Goal: Task Accomplishment & Management: Manage account settings

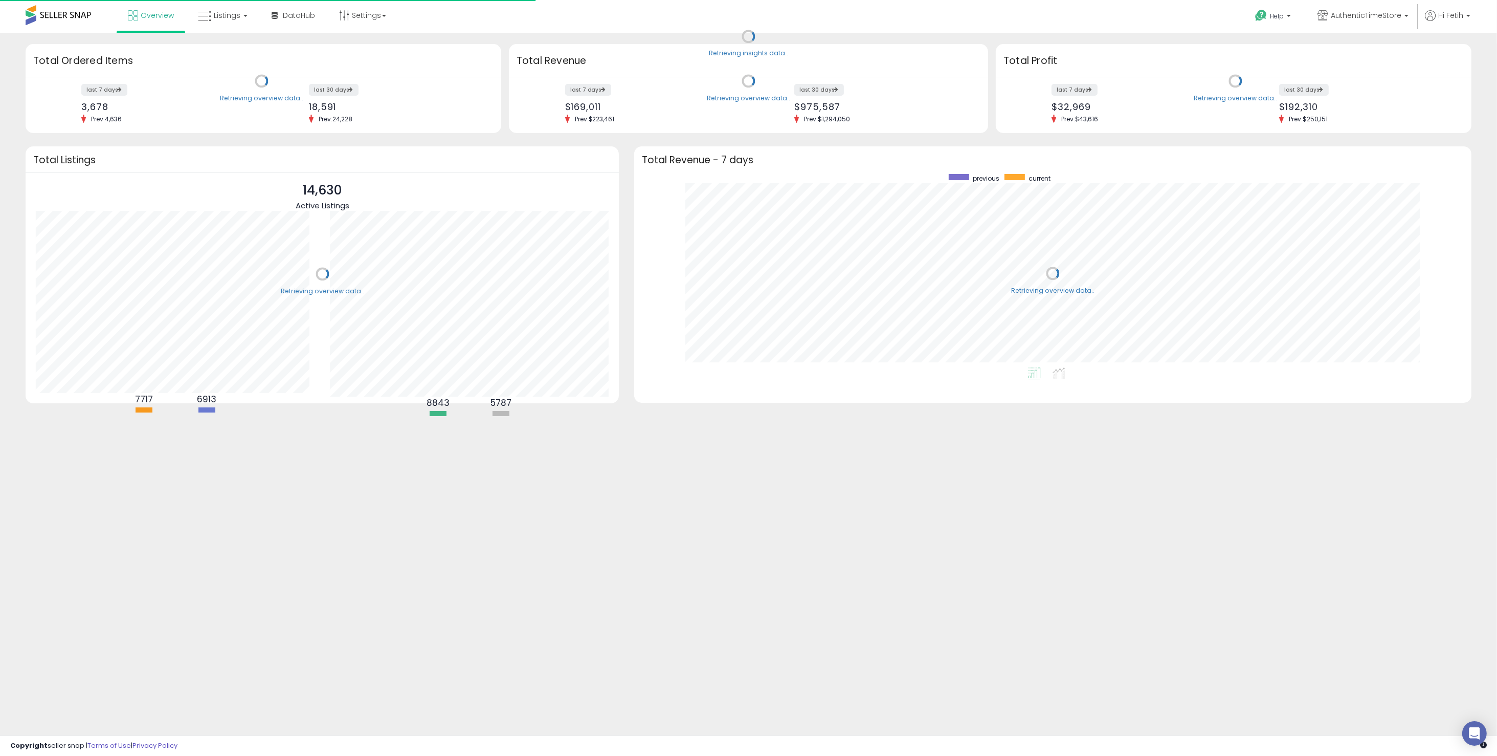
scroll to position [193, 817]
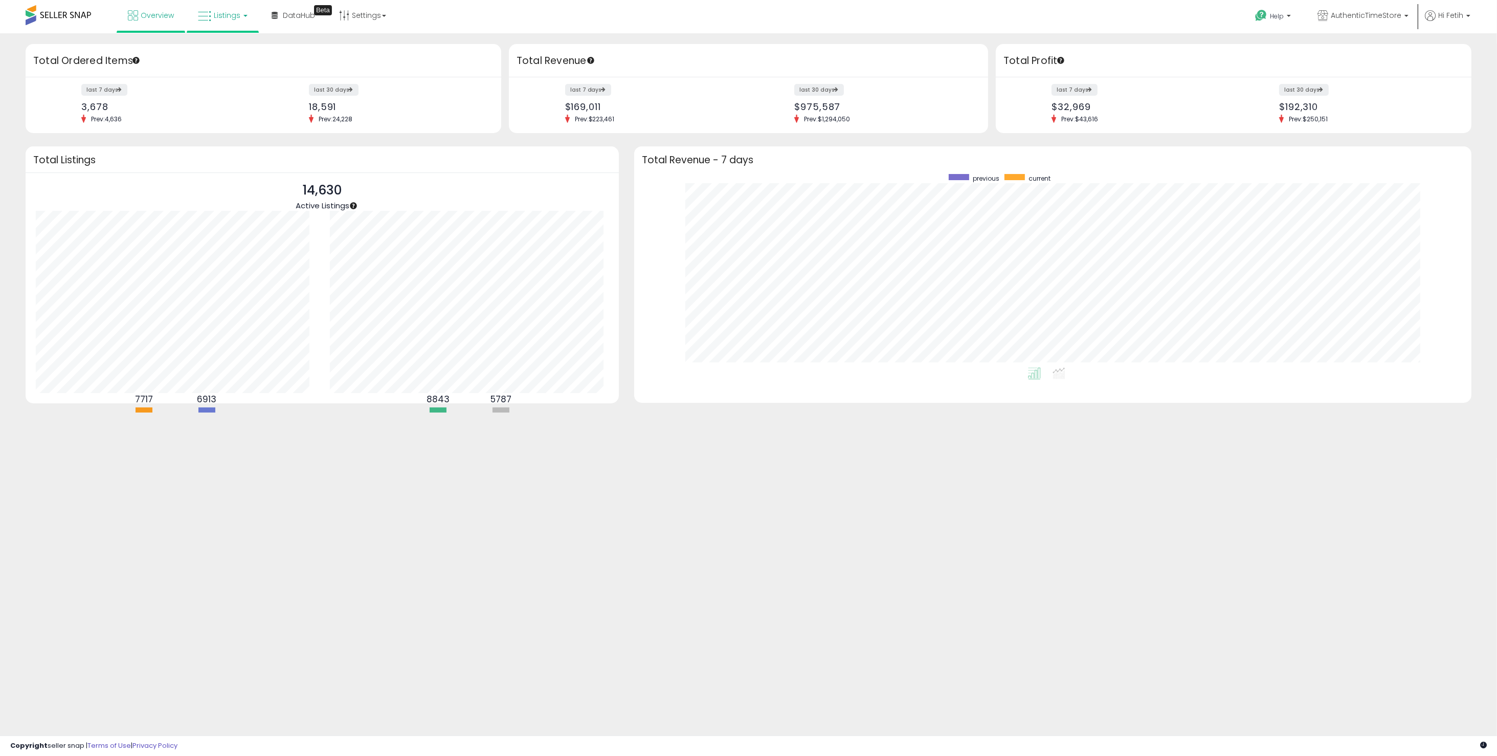
click at [216, 20] on link "Listings" at bounding box center [222, 15] width 65 height 31
click at [227, 39] on li at bounding box center [230, 53] width 86 height 36
click at [231, 46] on div "Total Ordered Items" at bounding box center [264, 60] width 476 height 33
click at [215, 12] on span "Listings" at bounding box center [227, 15] width 27 height 10
click at [216, 35] on li at bounding box center [230, 53] width 86 height 36
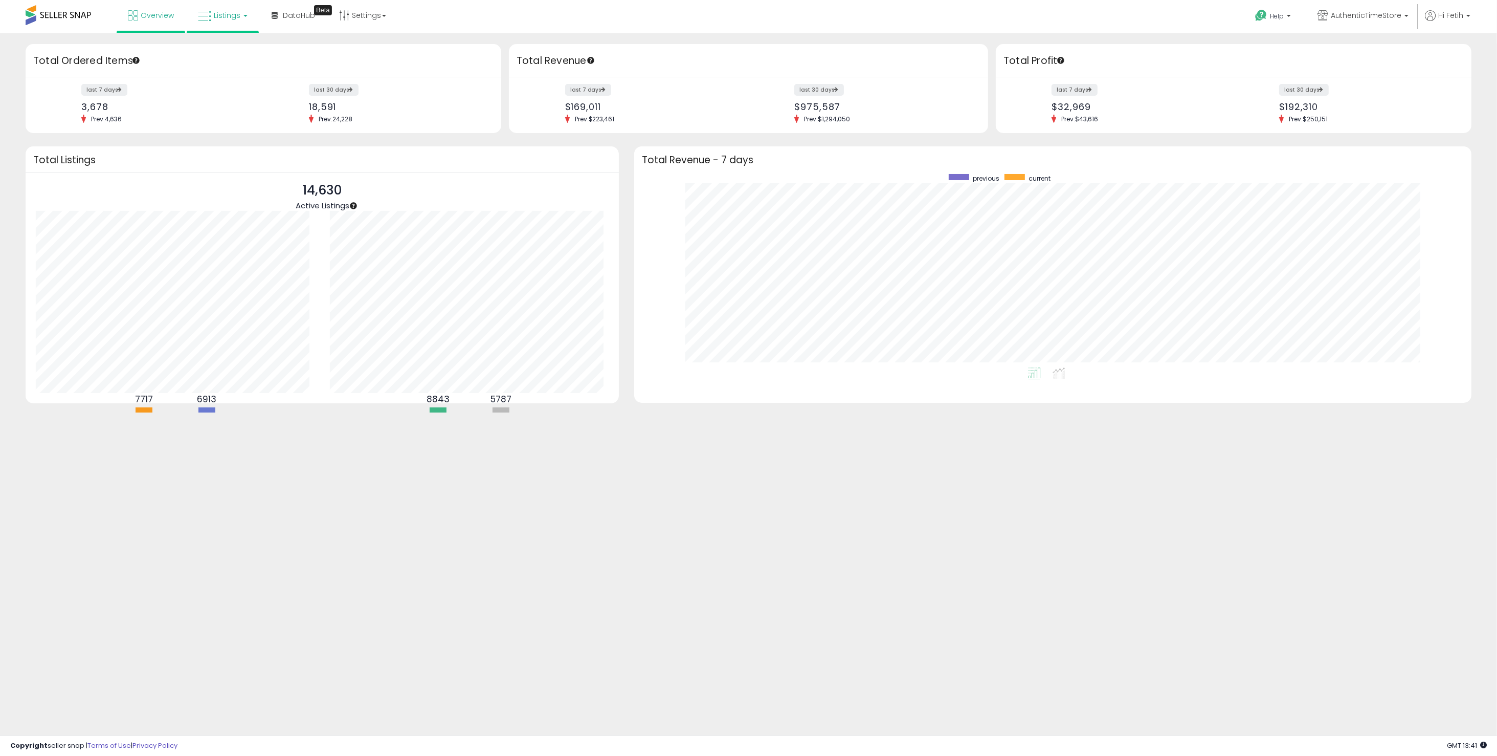
click at [221, 17] on span "Listings" at bounding box center [227, 15] width 27 height 10
click at [240, 54] on icon at bounding box center [230, 50] width 45 height 13
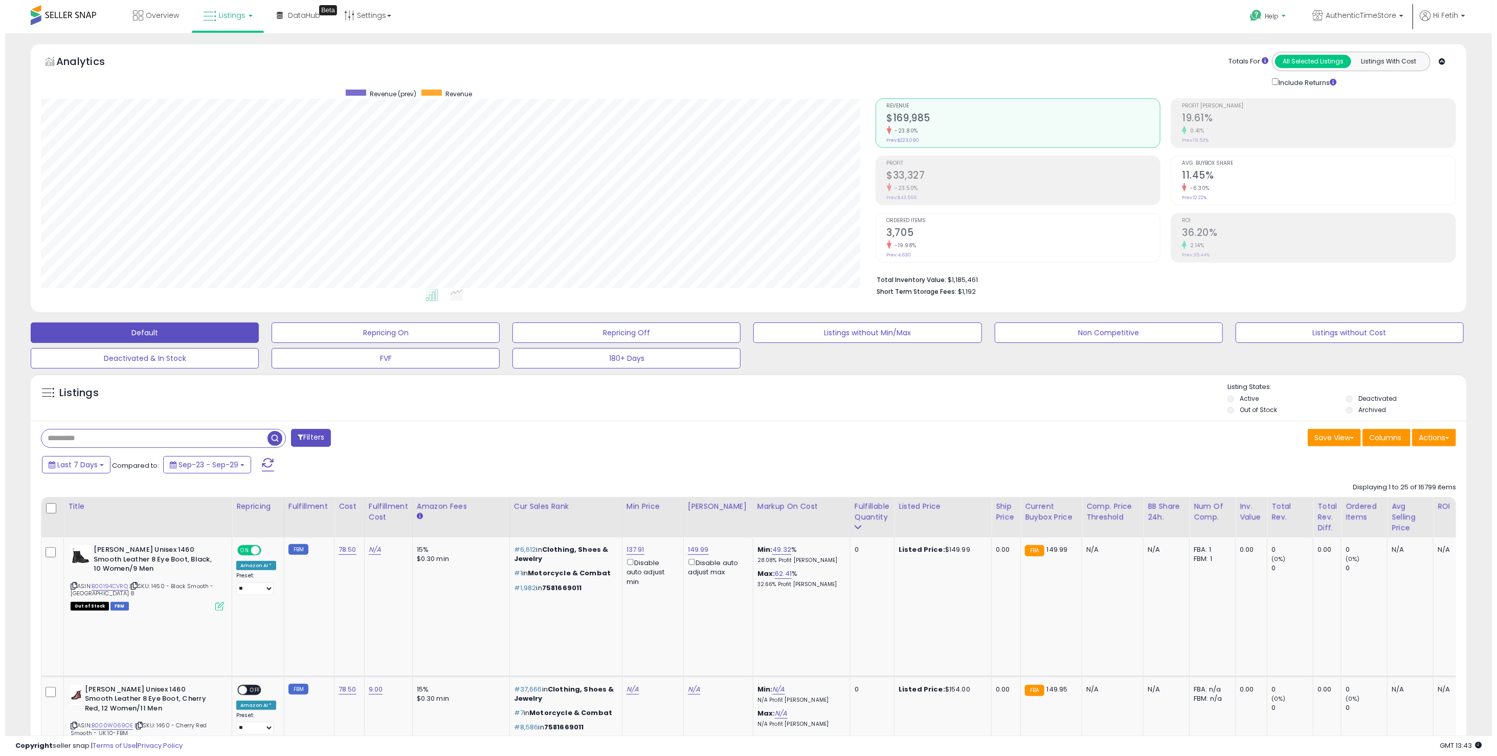
scroll to position [209, 835]
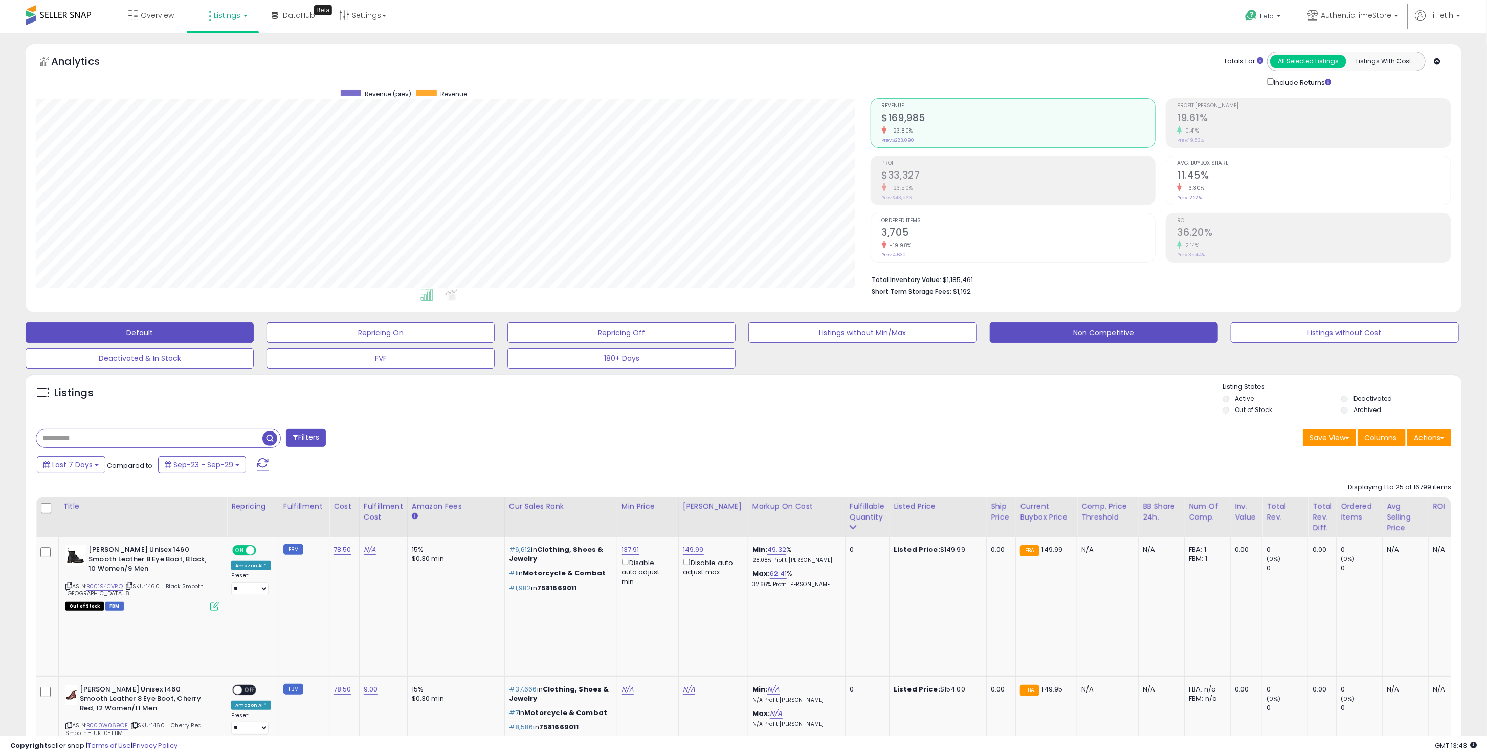
click at [1116, 322] on button "Non Competitive" at bounding box center [1104, 332] width 228 height 20
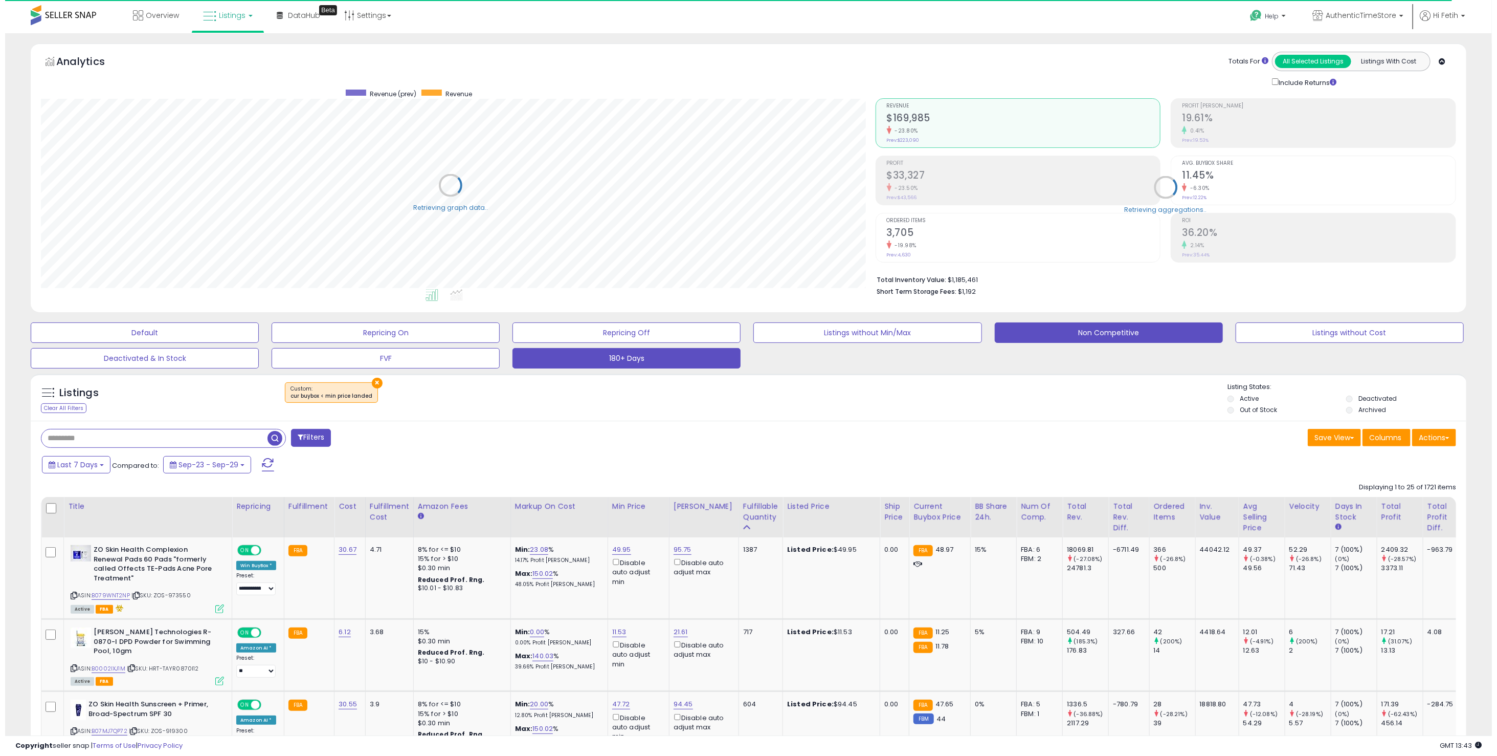
scroll to position [511406, 510781]
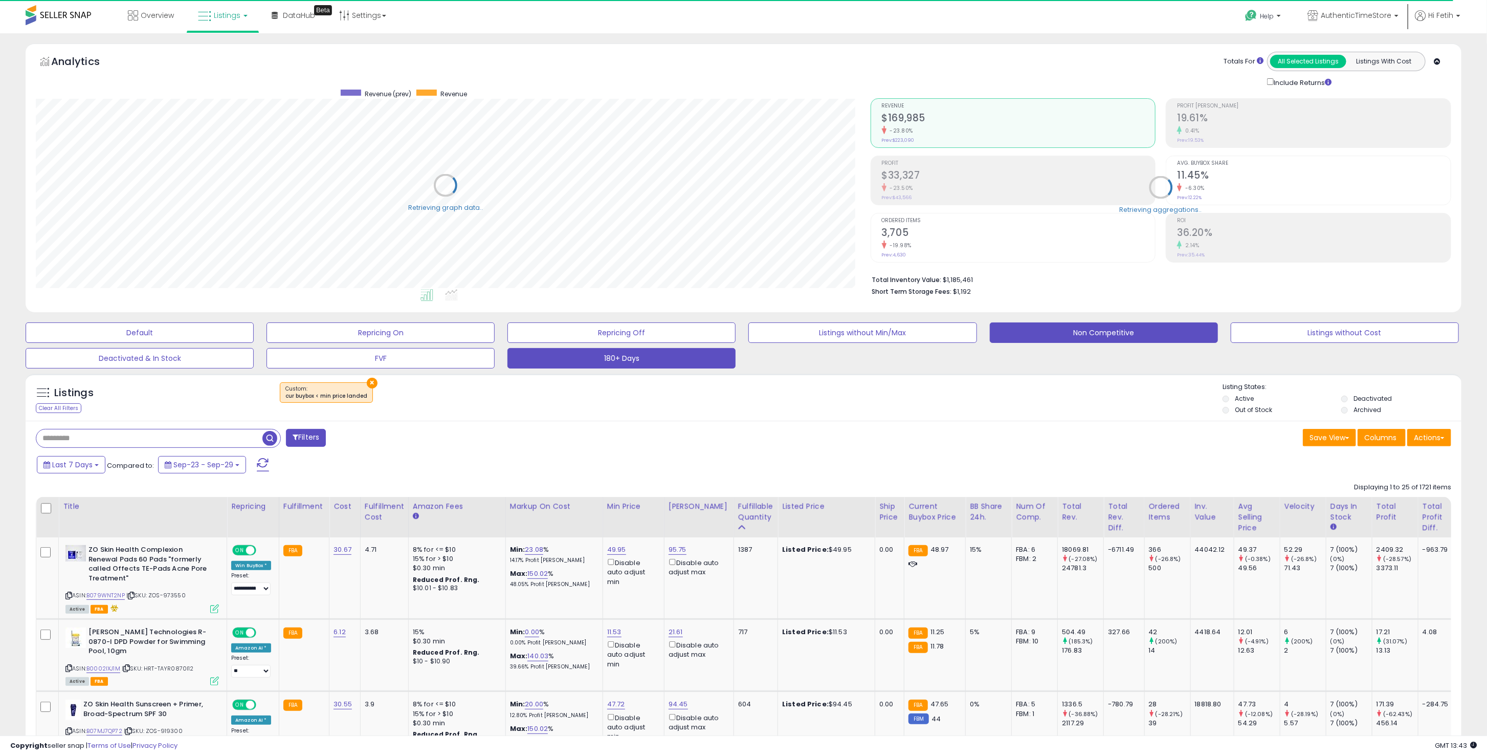
click at [671, 362] on button "180+ Days" at bounding box center [622, 358] width 228 height 20
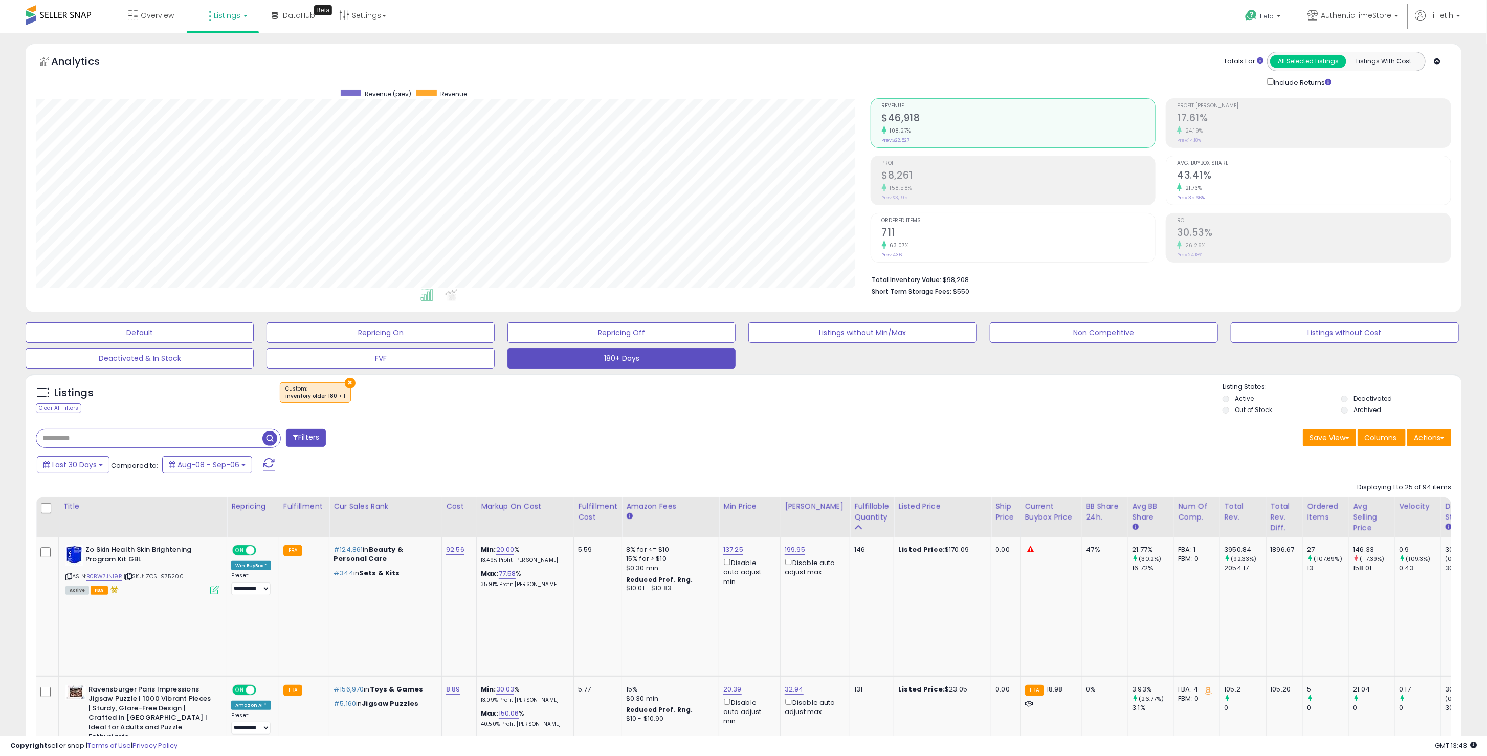
scroll to position [209, 835]
click at [98, 577] on link "B0BW7JN19R" at bounding box center [104, 576] width 36 height 9
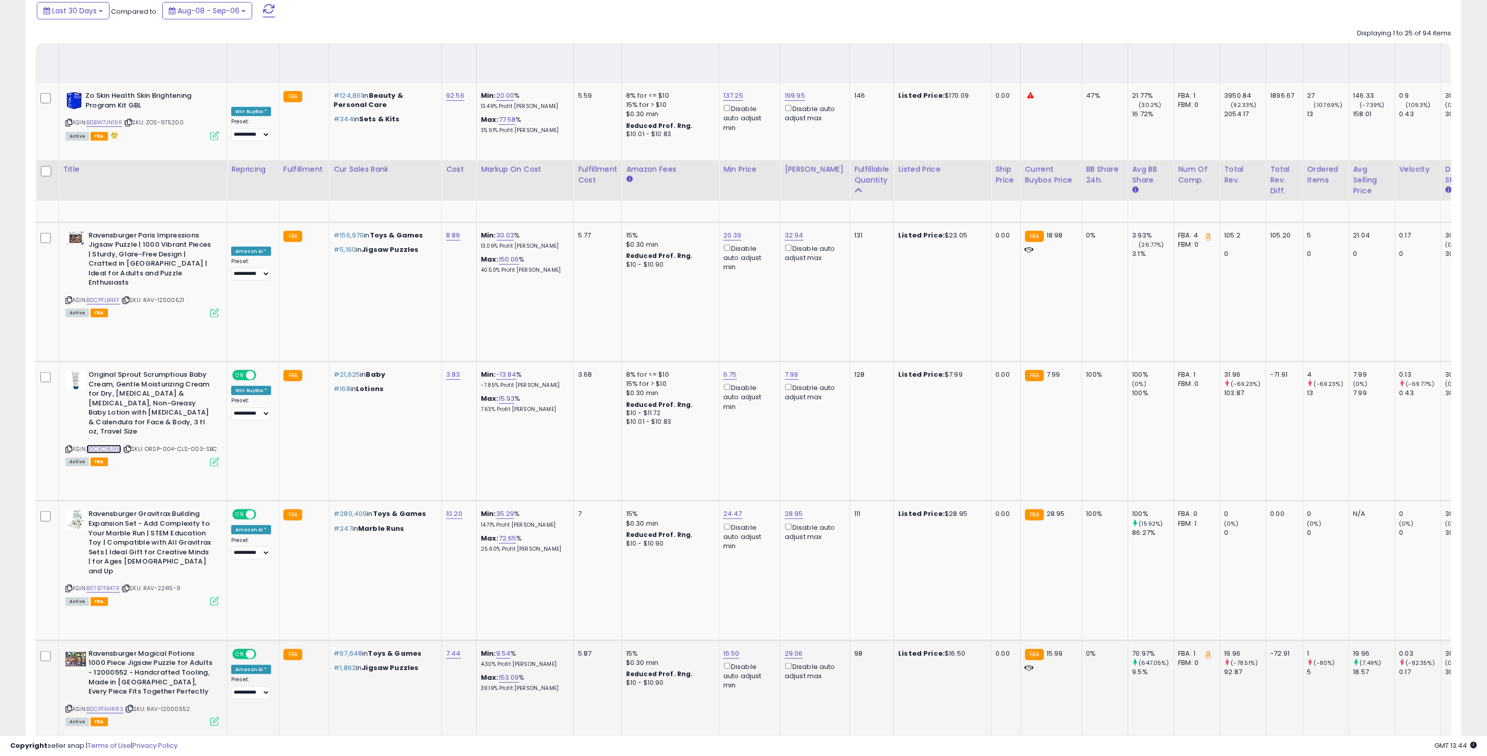
scroll to position [341, 0]
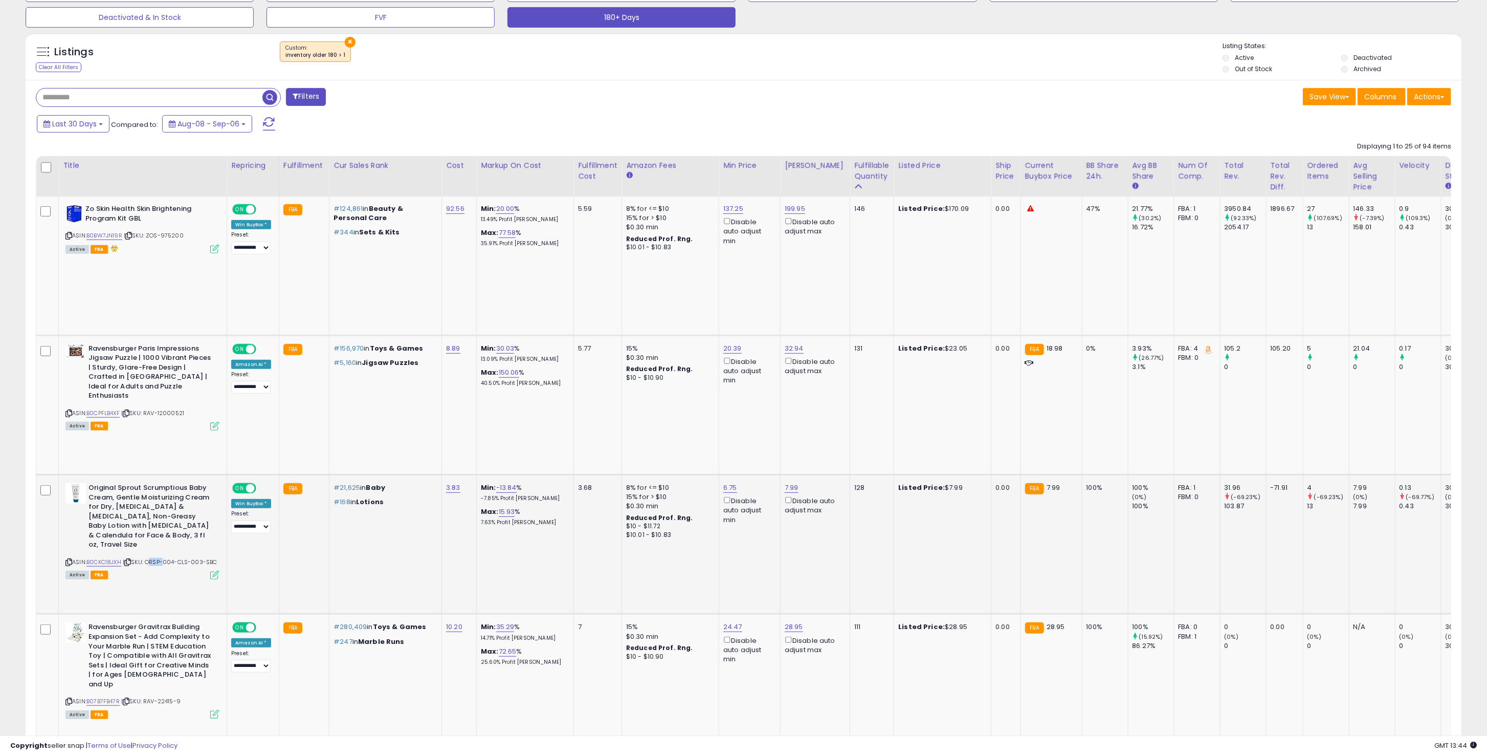
drag, startPoint x: 165, startPoint y: 435, endPoint x: 151, endPoint y: 437, distance: 14.6
click at [151, 558] on span "| SKU: ORSP-004-CLS-003-SBC" at bounding box center [170, 562] width 95 height 8
copy span "ORSP"
click at [123, 94] on input "text" at bounding box center [149, 98] width 226 height 18
paste input "****"
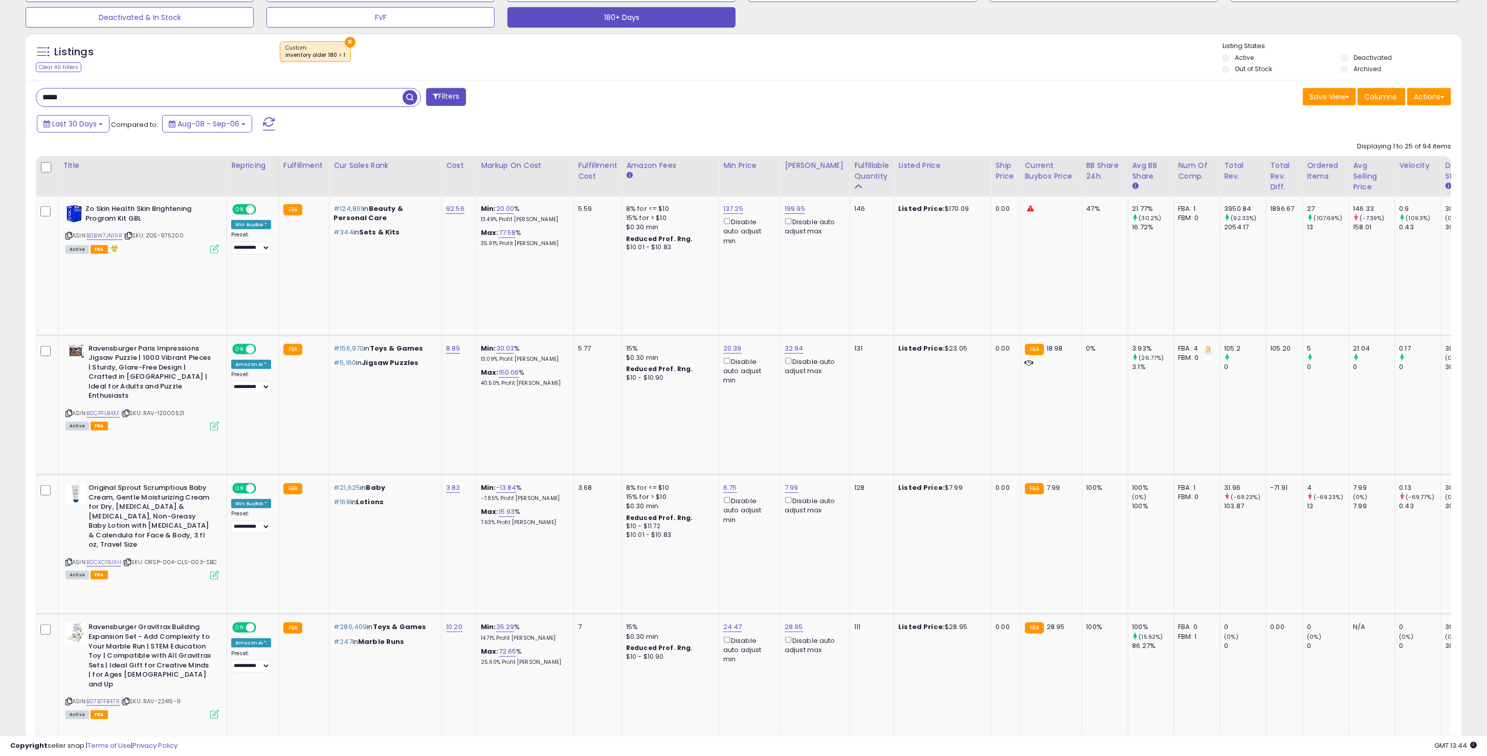
type input "*****"
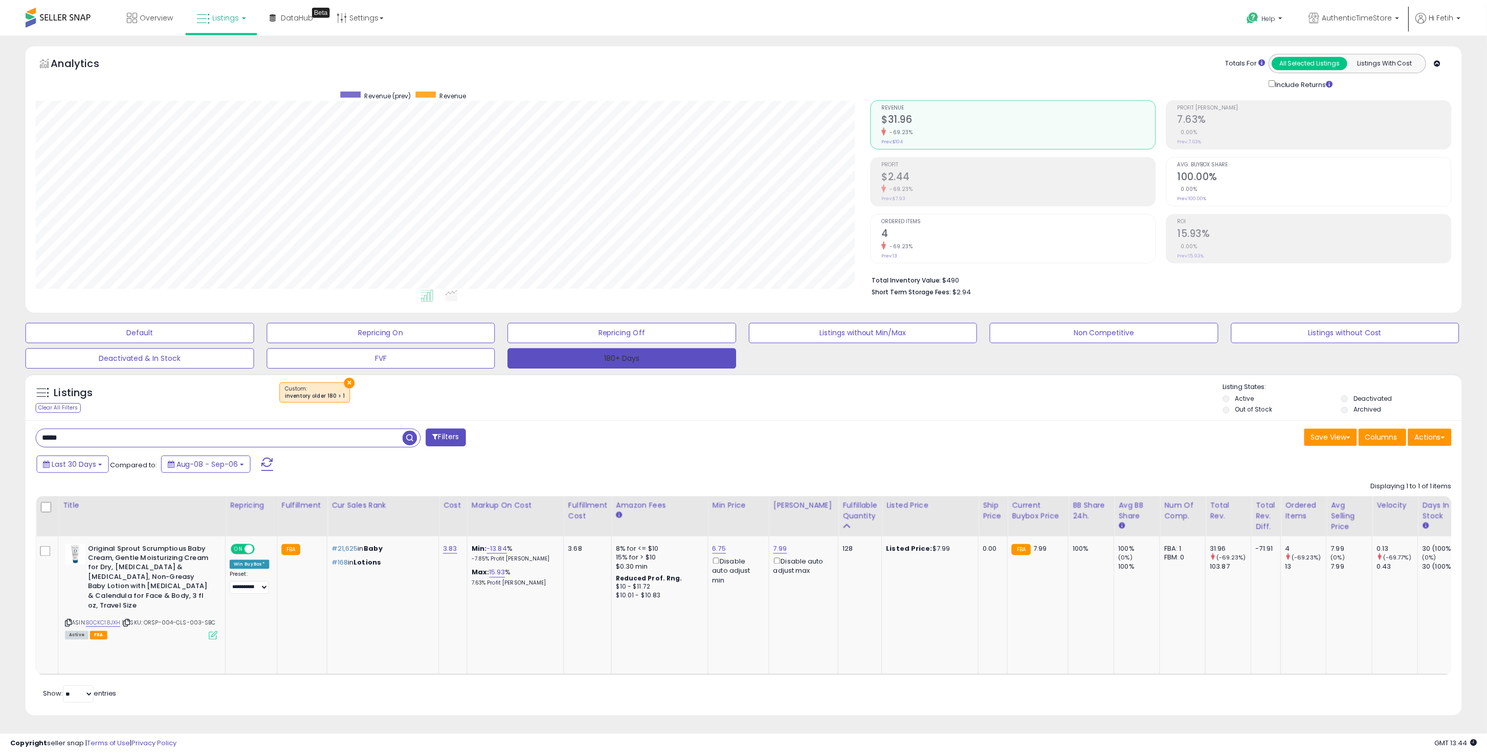
scroll to position [209, 841]
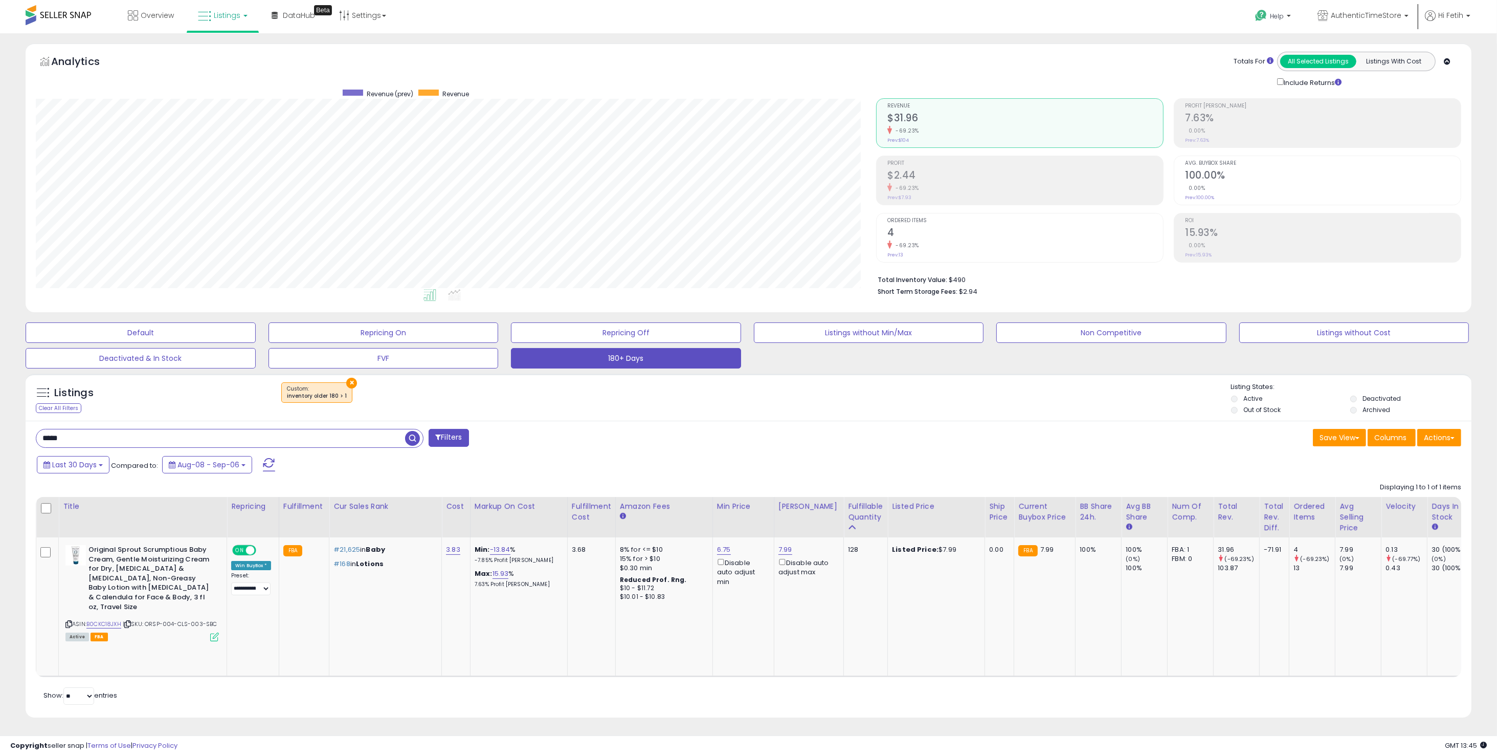
click at [177, 436] on input "*****" at bounding box center [220, 438] width 369 height 18
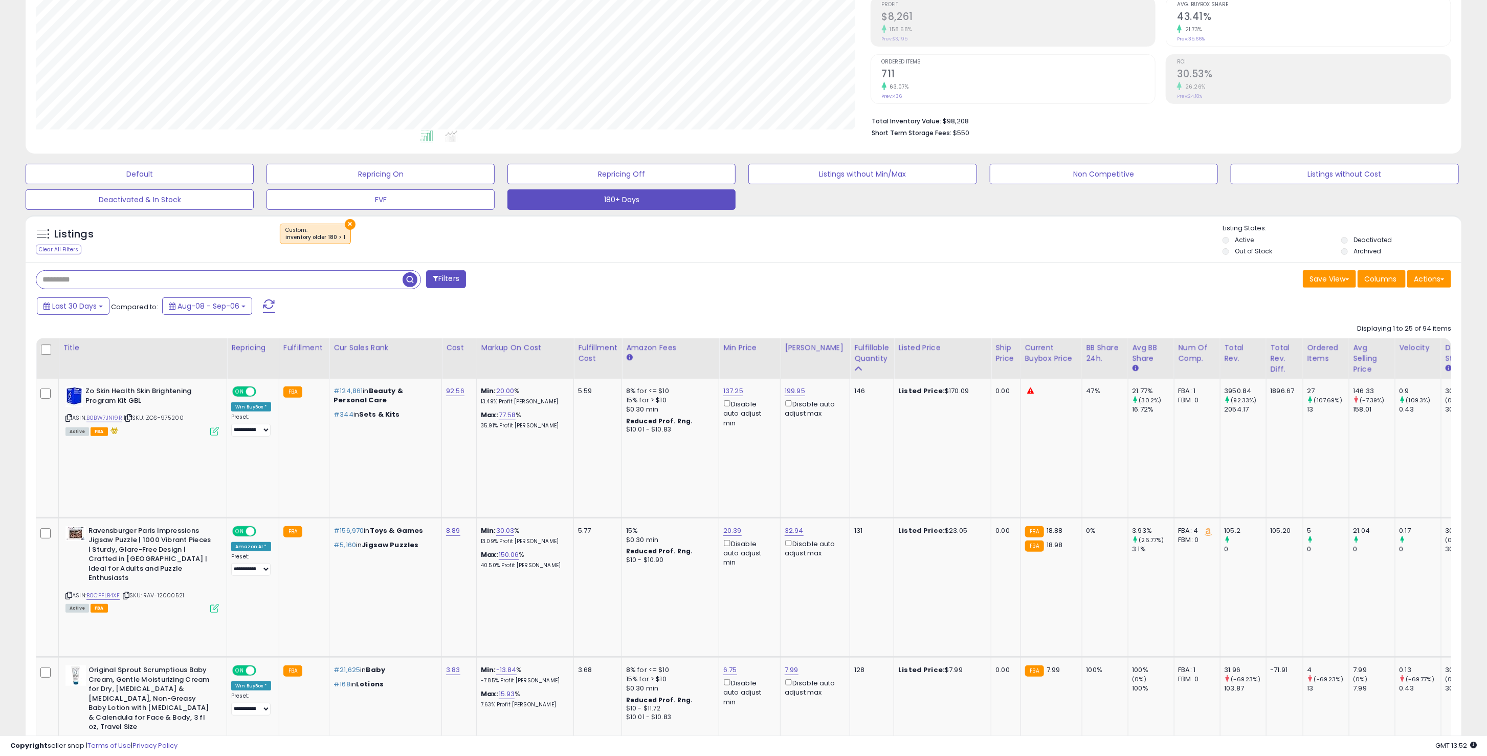
scroll to position [409, 0]
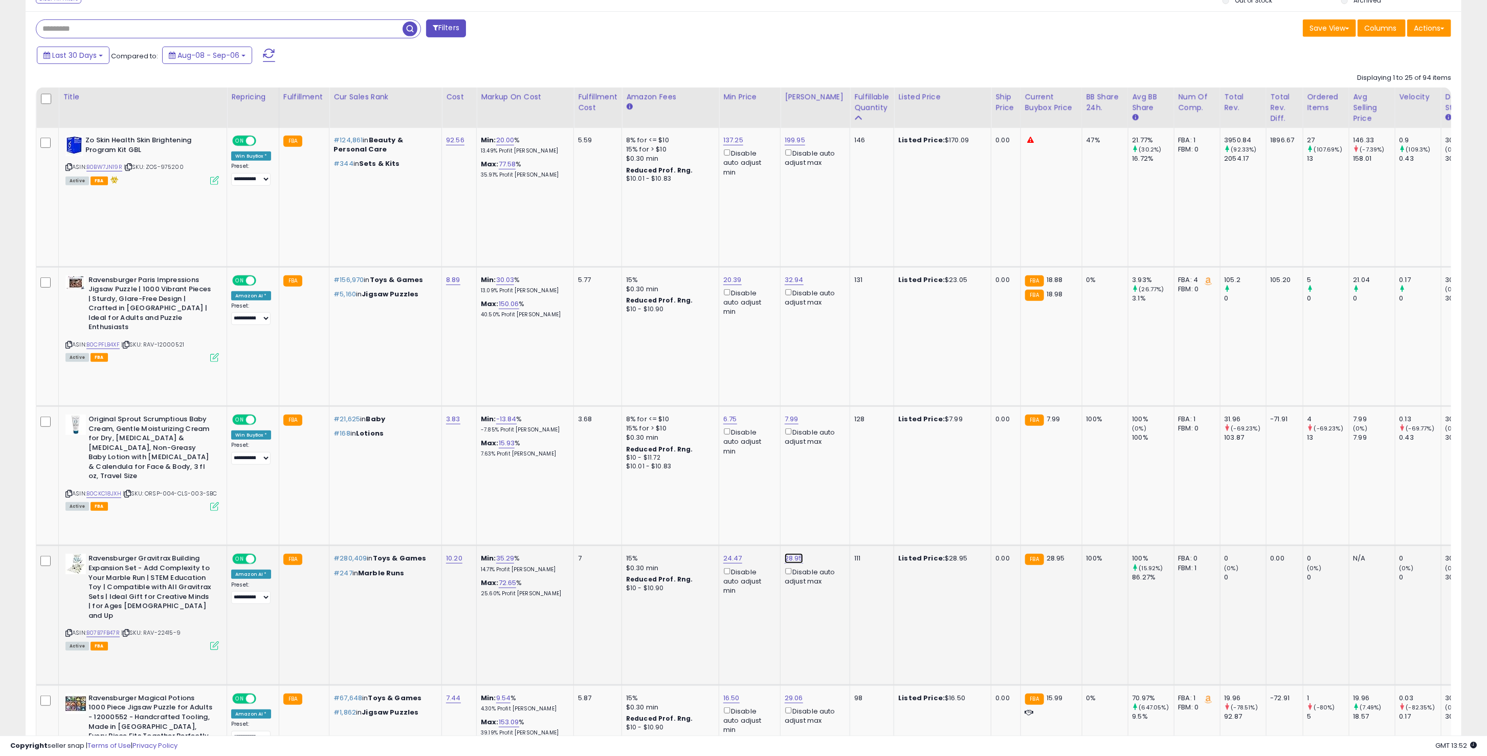
click at [790, 553] on link "28.95" at bounding box center [794, 558] width 18 height 10
drag, startPoint x: 733, startPoint y: 365, endPoint x: 751, endPoint y: 363, distance: 18.0
click at [751, 363] on input "*****" at bounding box center [761, 366] width 91 height 17
type input "**"
click button "submit" at bounding box center [818, 365] width 17 height 15
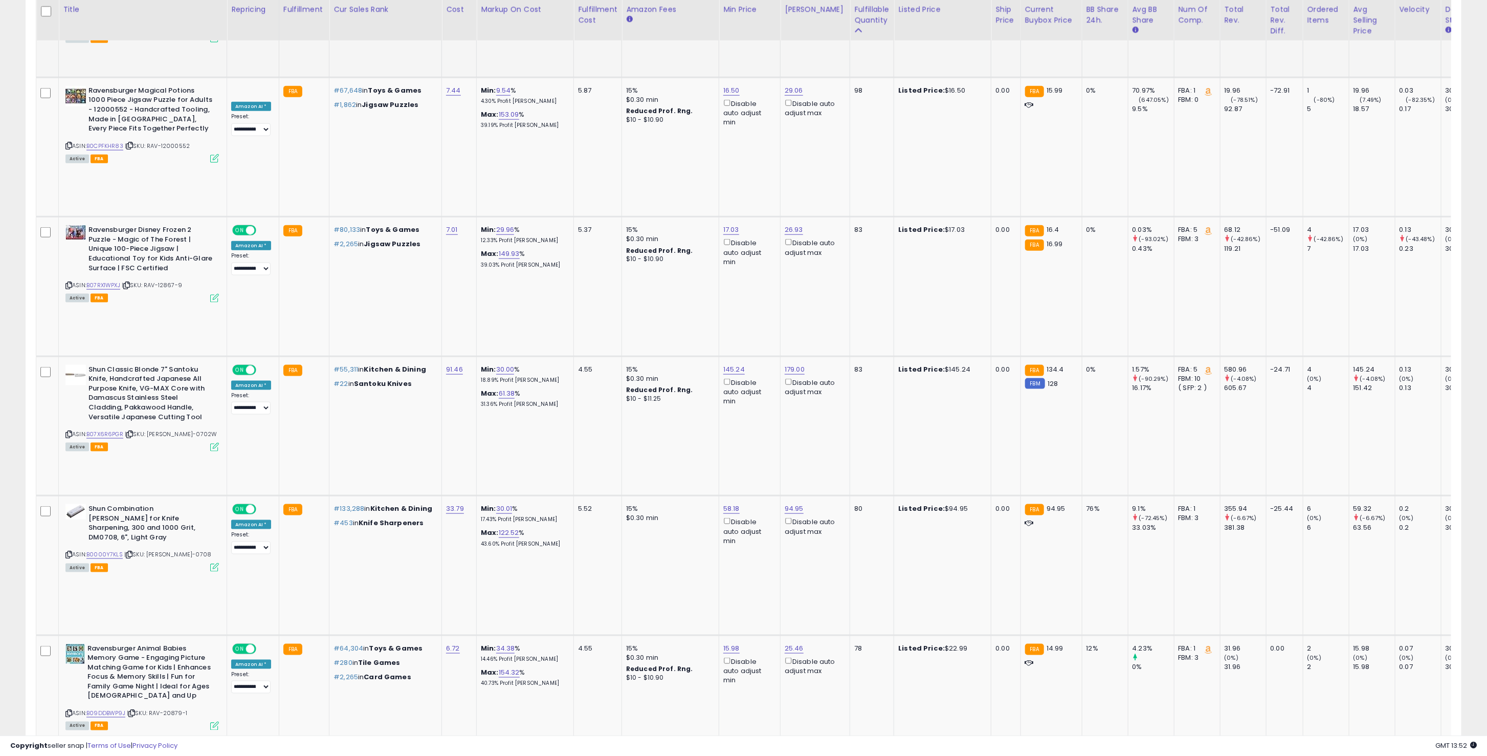
scroll to position [1023, 0]
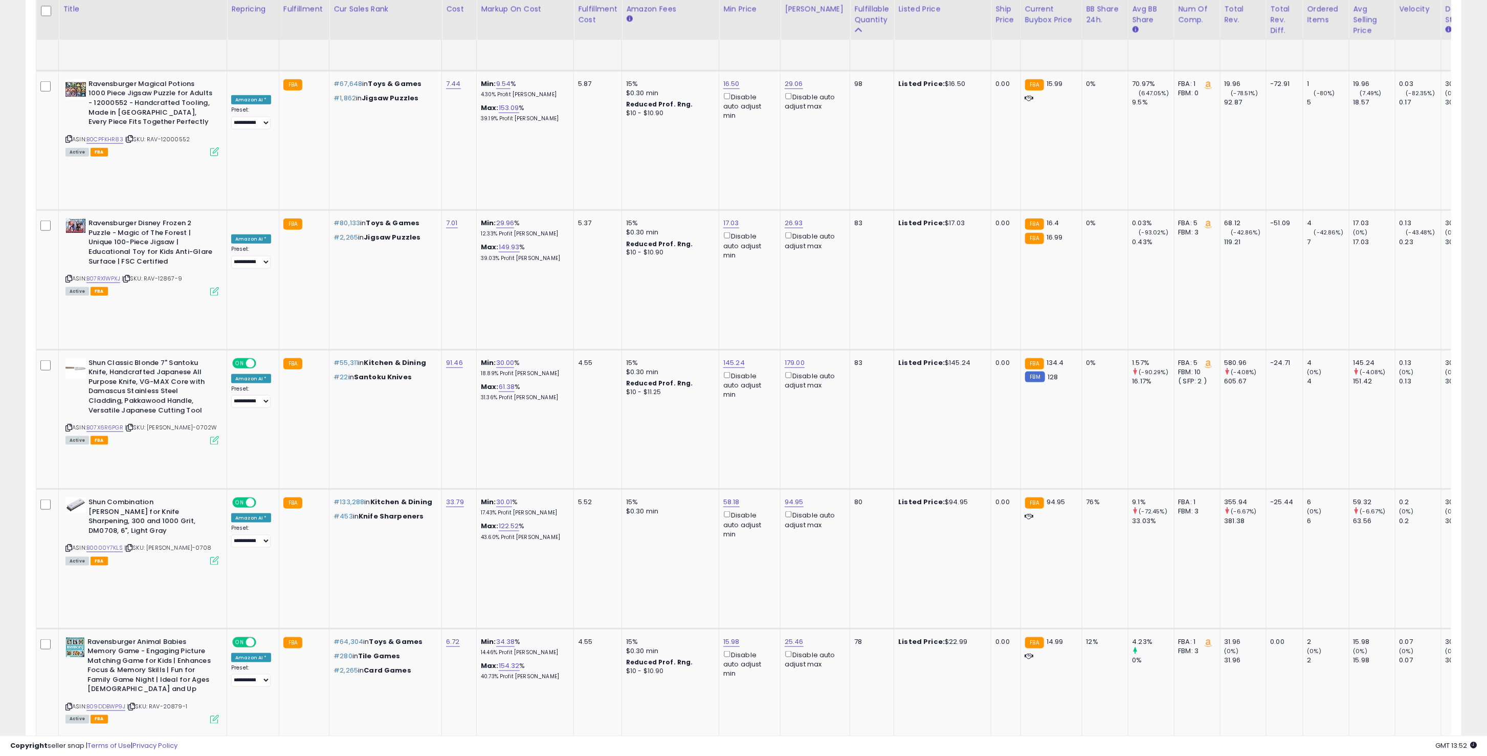
drag, startPoint x: 116, startPoint y: 508, endPoint x: 108, endPoint y: 481, distance: 28.2
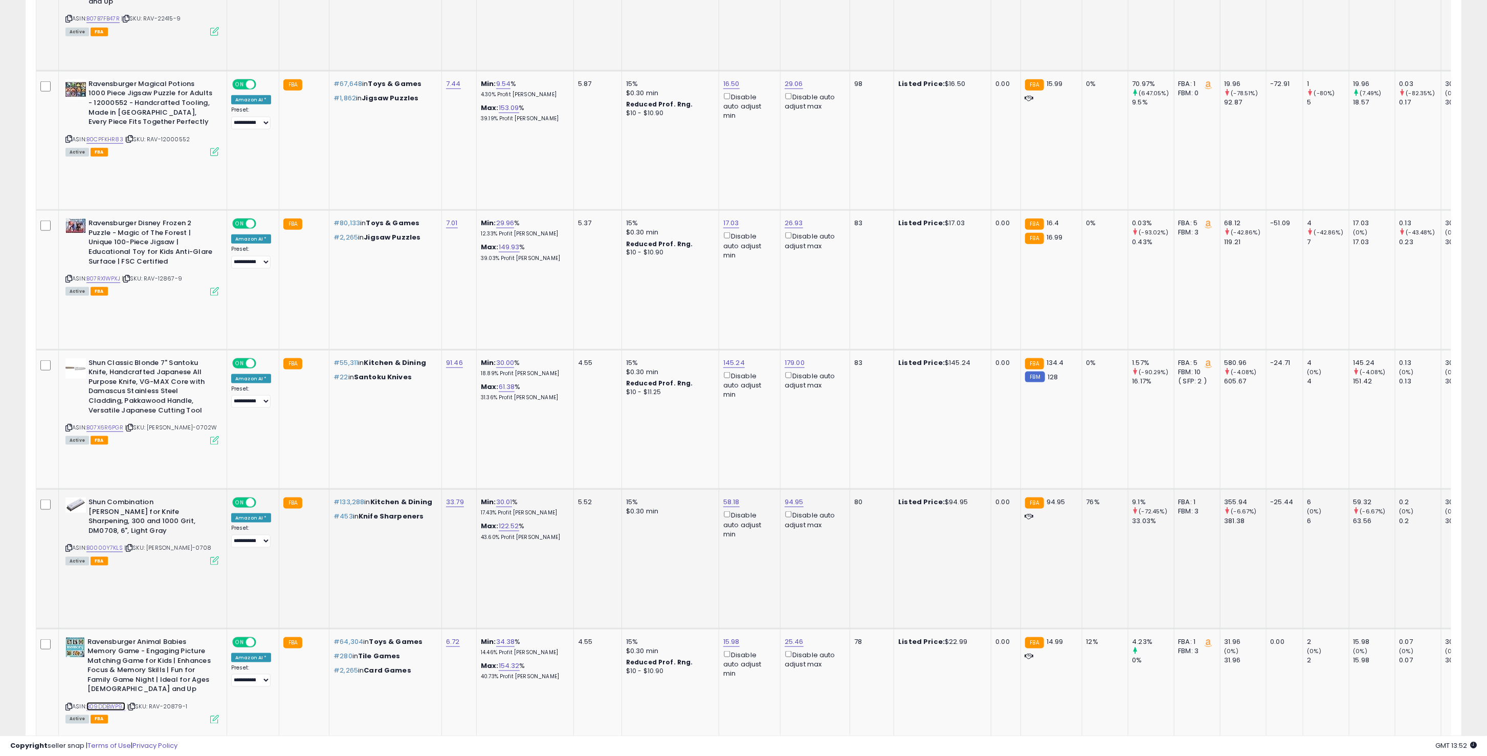
scroll to position [819, 0]
